Goal: Task Accomplishment & Management: Manage account settings

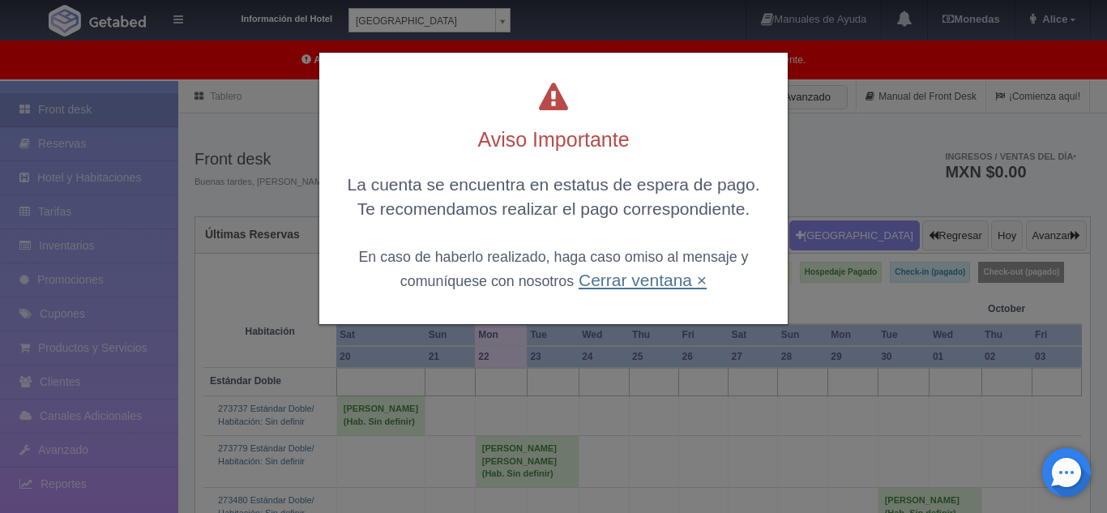
click at [593, 284] on link "Cerrar ventana ×" at bounding box center [643, 280] width 128 height 19
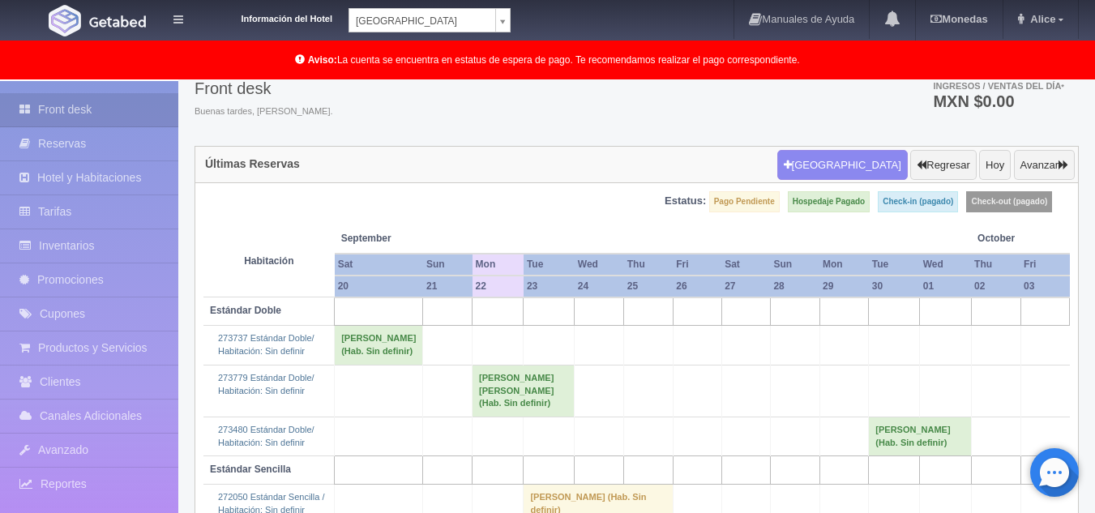
scroll to position [20, 0]
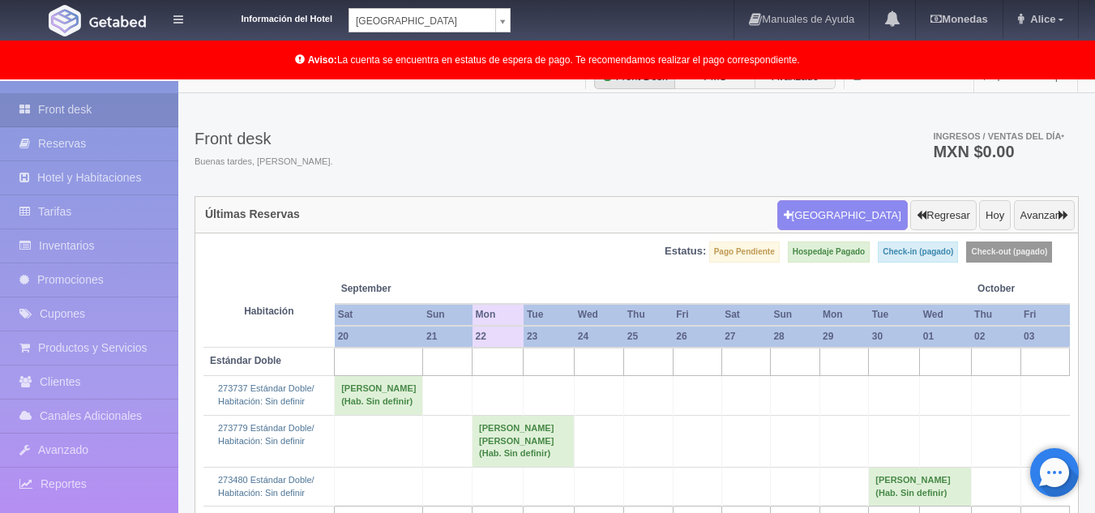
click at [439, 7] on div "Información del Hotel [GEOGRAPHIC_DATA] Campeche [GEOGRAPHIC_DATA] Campeche [GE…" at bounding box center [357, 16] width 308 height 32
click at [440, 61] on body "Información del Hotel [GEOGRAPHIC_DATA] Campeche [GEOGRAPHIC_DATA] Campeche [GE…" at bounding box center [547, 449] width 1095 height 776
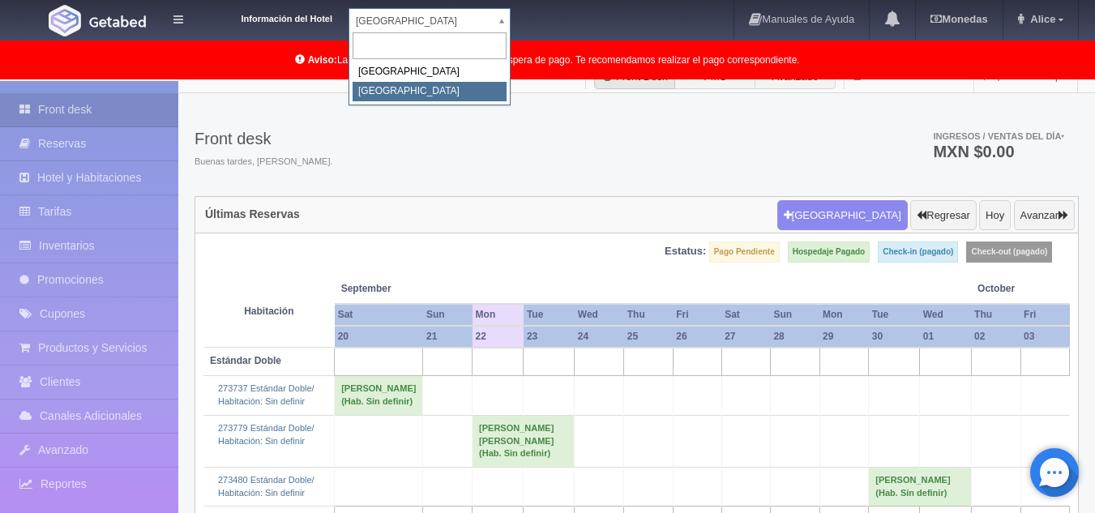
select select "375"
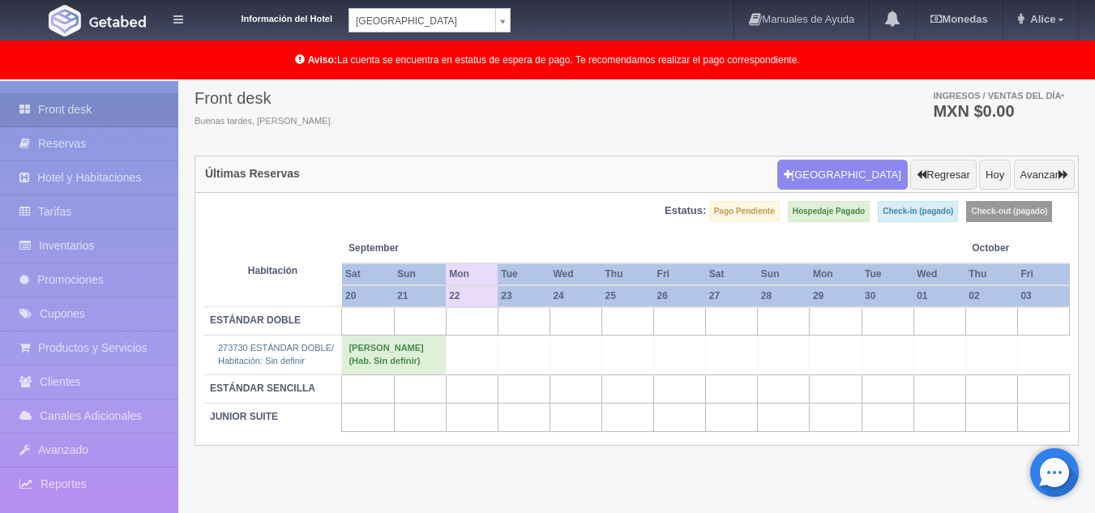
scroll to position [83, 0]
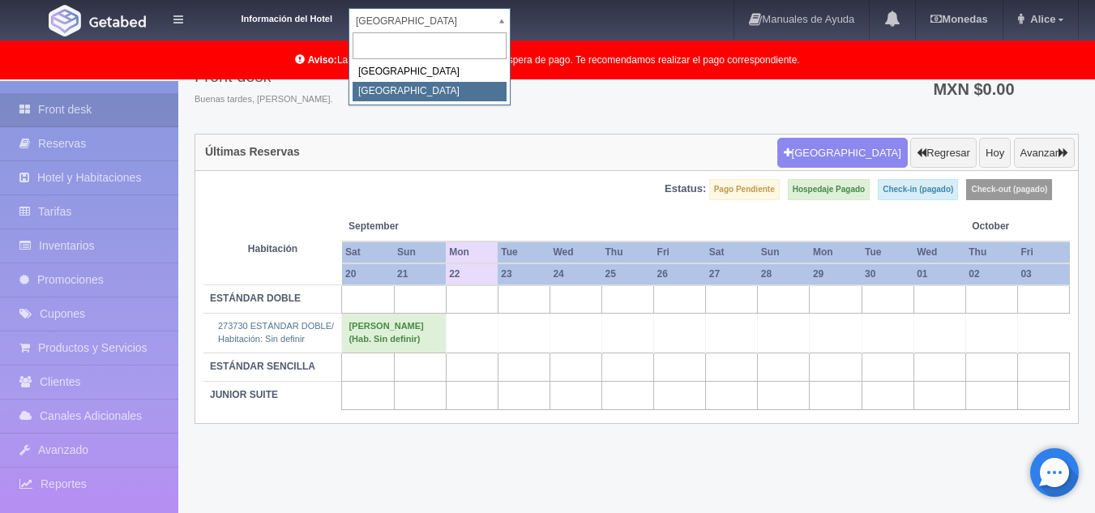
click at [446, 26] on body "Información del Hotel Hotel Plaza Colonial Hotel Plaza Campeche Hotel Plaza Col…" at bounding box center [547, 255] width 1095 height 515
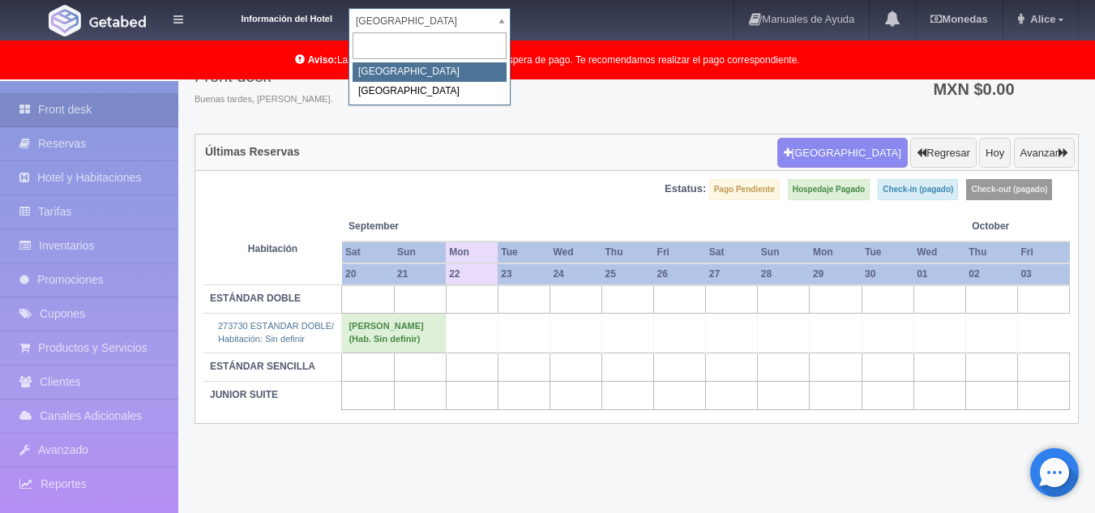
select select "342"
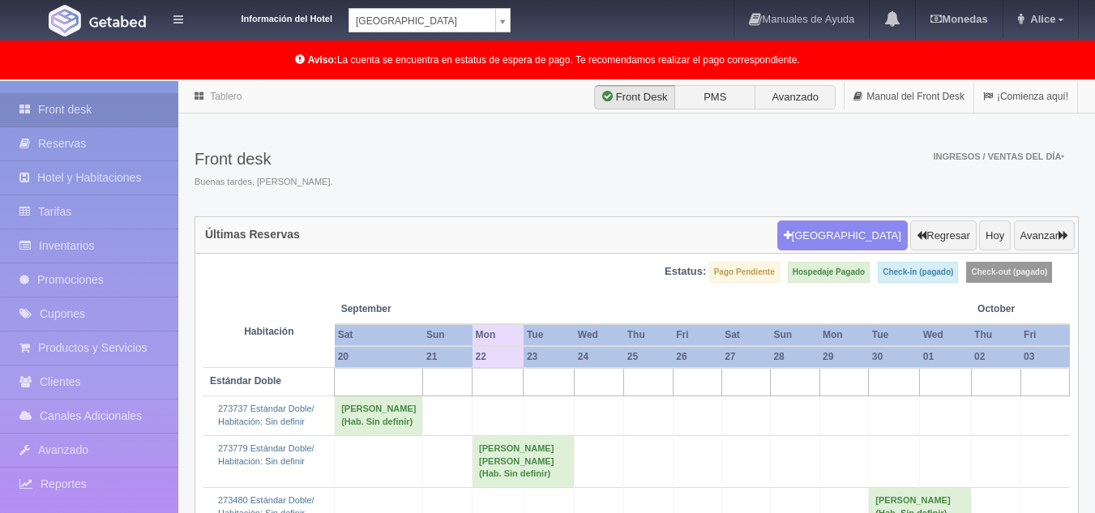
scroll to position [83, 0]
